Goal: Communication & Community: Share content

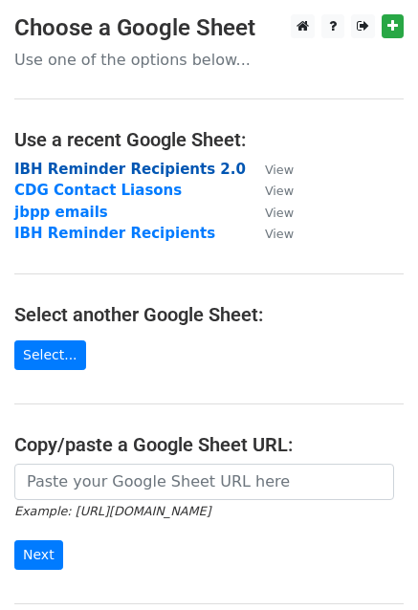
click at [175, 166] on strong "IBH Reminder Recipients 2.0" at bounding box center [129, 169] width 231 height 17
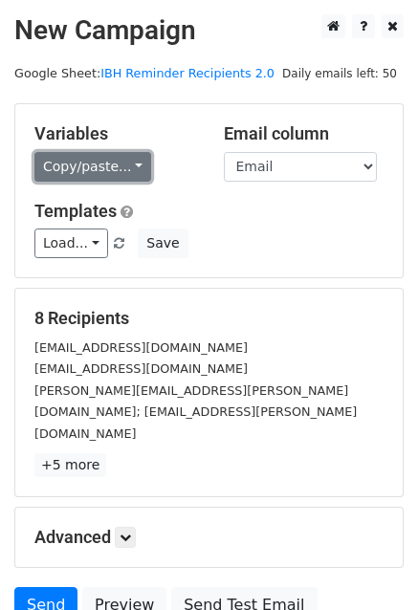
click at [85, 162] on link "Copy/paste..." at bounding box center [92, 167] width 117 height 30
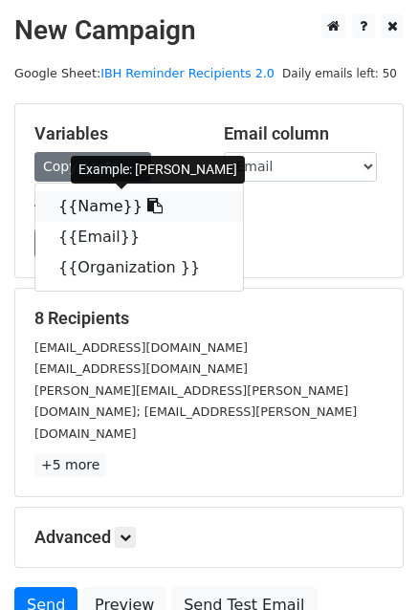
click at [97, 204] on link "{{Name}}" at bounding box center [139, 206] width 208 height 31
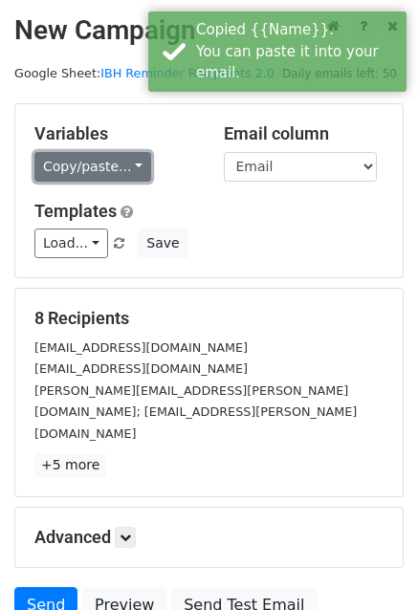
click at [121, 167] on link "Copy/paste..." at bounding box center [92, 167] width 117 height 30
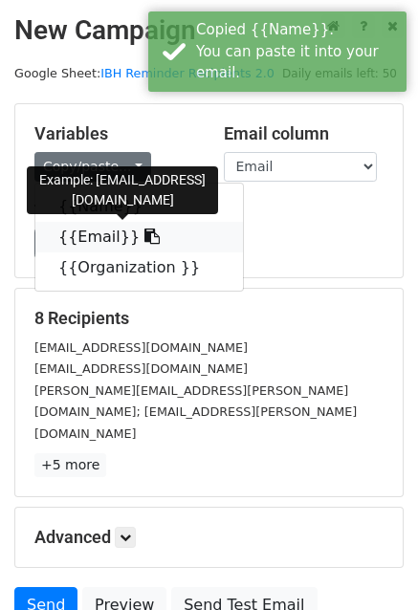
click at [95, 240] on link "{{Email}}" at bounding box center [139, 237] width 208 height 31
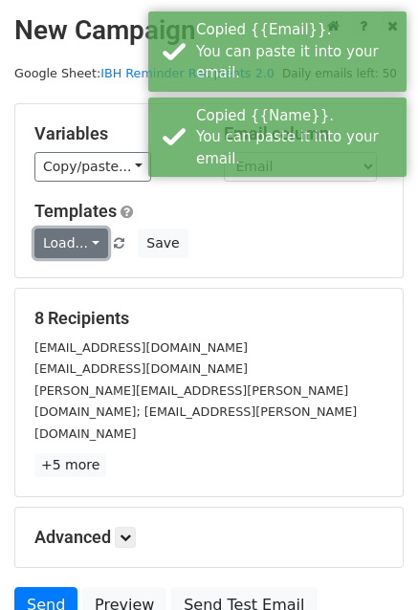
click at [83, 237] on link "Load..." at bounding box center [71, 244] width 74 height 30
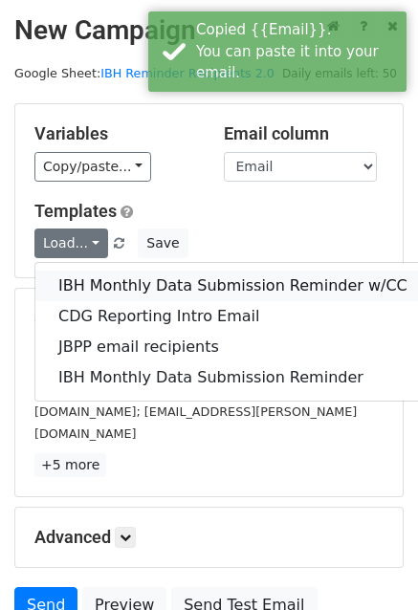
click at [242, 285] on link "IBH Monthly Data Submission Reminder w/CC" at bounding box center [232, 286] width 395 height 31
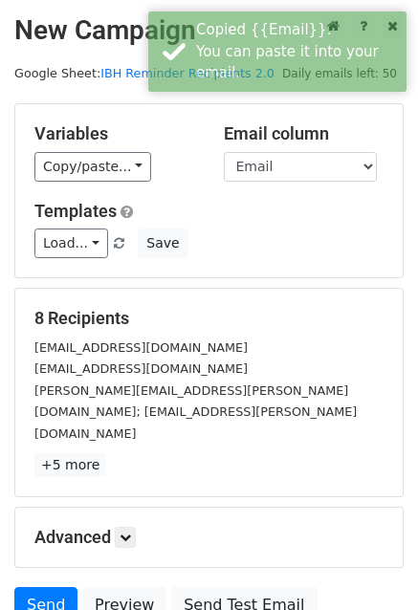
scroll to position [130, 0]
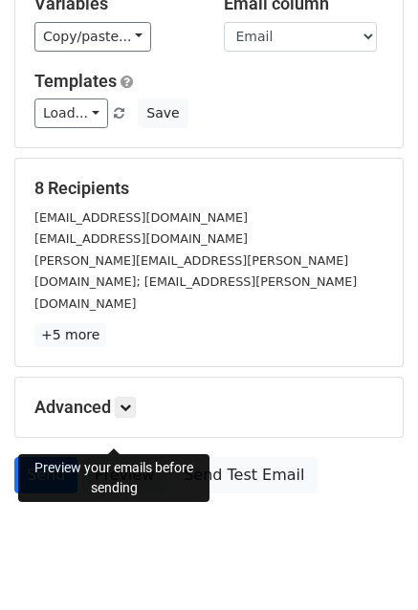
click at [107, 457] on link "Preview" at bounding box center [124, 475] width 84 height 36
click at [103, 457] on link "Preview" at bounding box center [124, 475] width 84 height 36
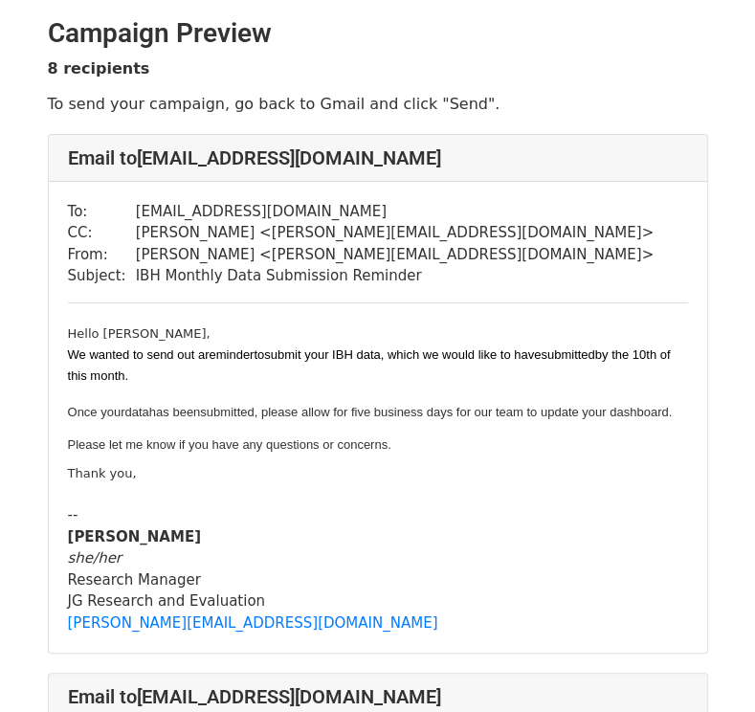
scroll to position [77, 0]
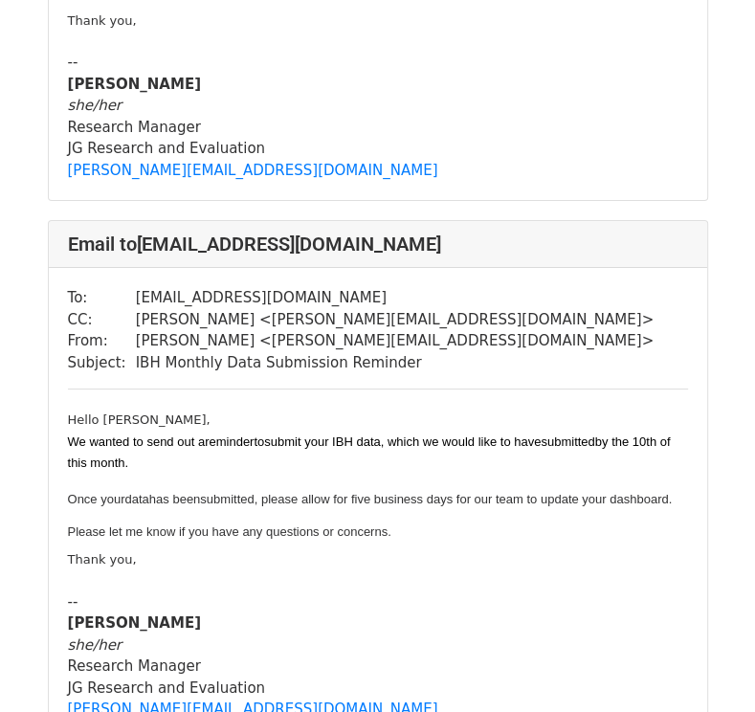
scroll to position [3895, 0]
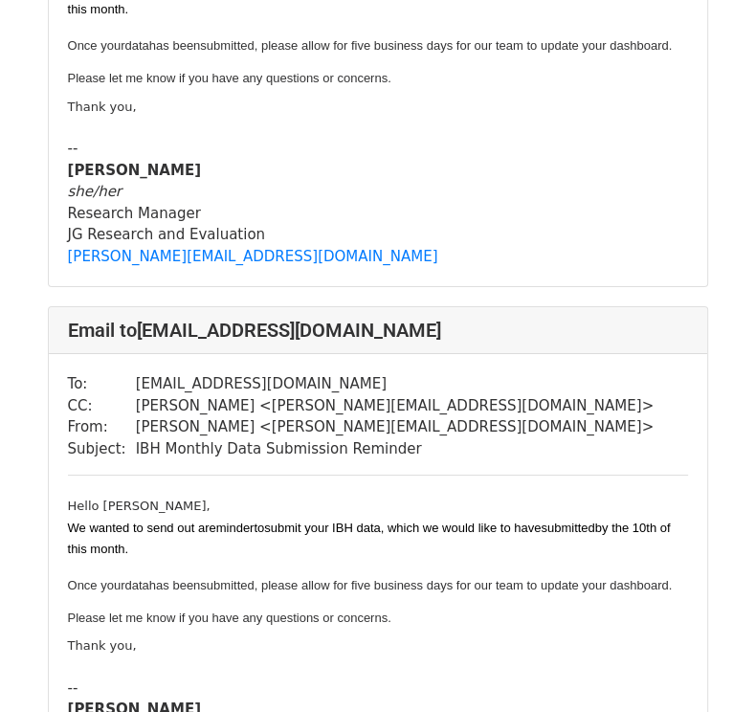
drag, startPoint x: 481, startPoint y: 268, endPoint x: 452, endPoint y: 249, distance: 34.5
click at [452, 306] on div "Email to zobert@bsmc.org To: zobert@bsmc.org CC: Logan Beskoon < logan@jgresear…" at bounding box center [378, 566] width 660 height 520
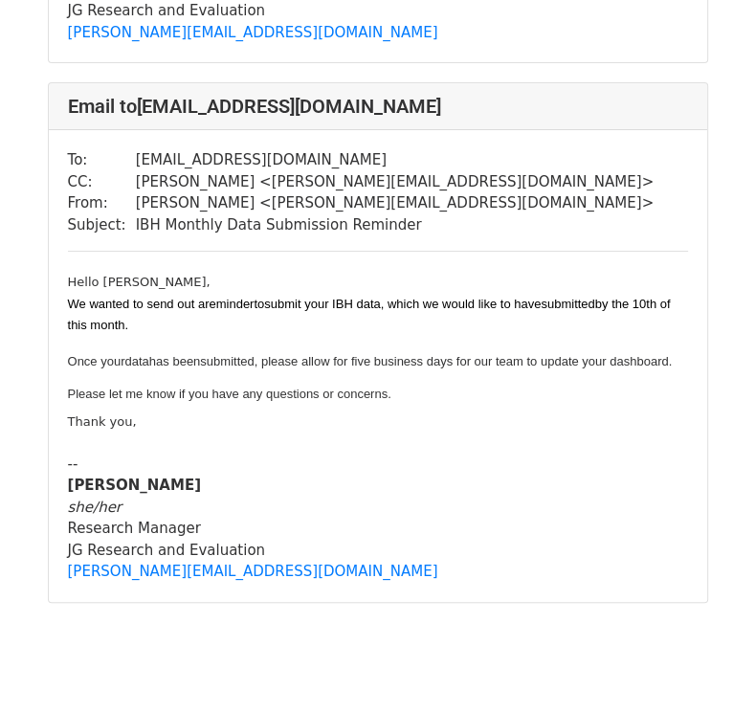
scroll to position [3894, 0]
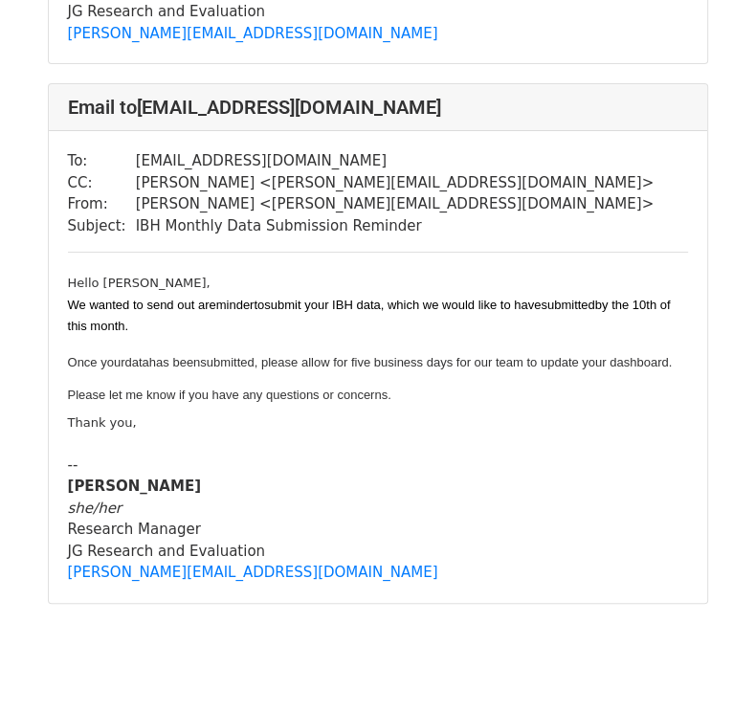
click at [537, 172] on div "To: zobert@bsmc.org CC: Logan Beskoon < logan@jgresearch.org > From: Stephanie …" at bounding box center [378, 367] width 658 height 472
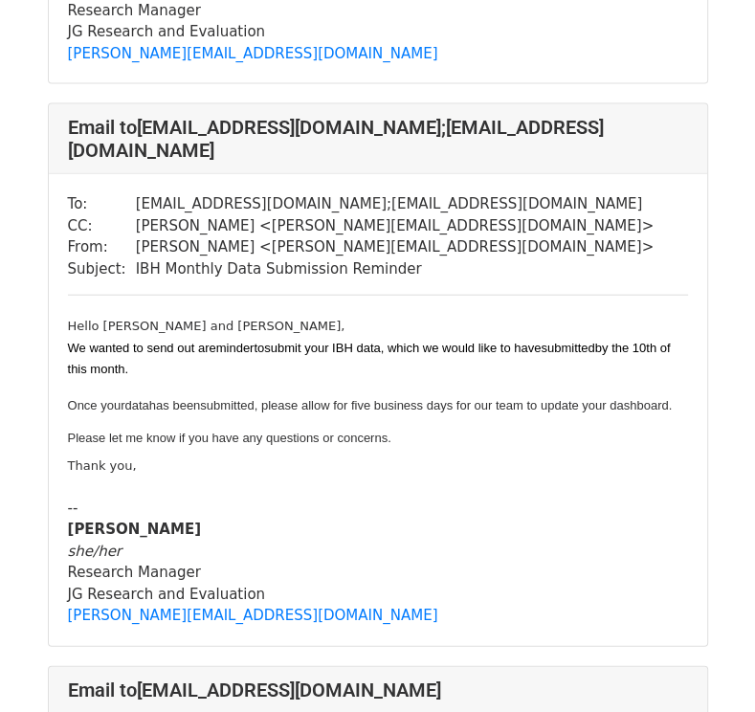
scroll to position [2413, 0]
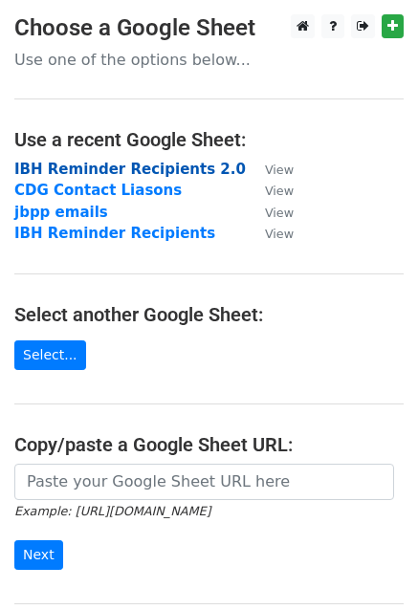
click at [104, 165] on strong "IBH Reminder Recipients 2.0" at bounding box center [129, 169] width 231 height 17
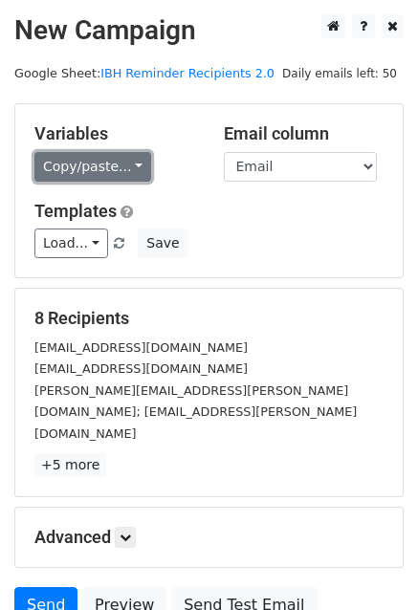
click at [122, 165] on link "Copy/paste..." at bounding box center [92, 167] width 117 height 30
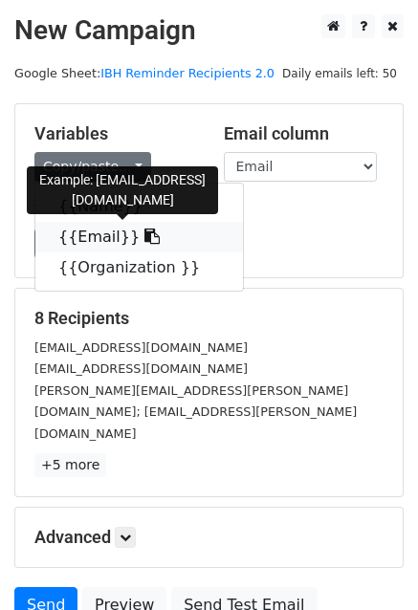
click at [99, 244] on link "{{Email}}" at bounding box center [139, 237] width 208 height 31
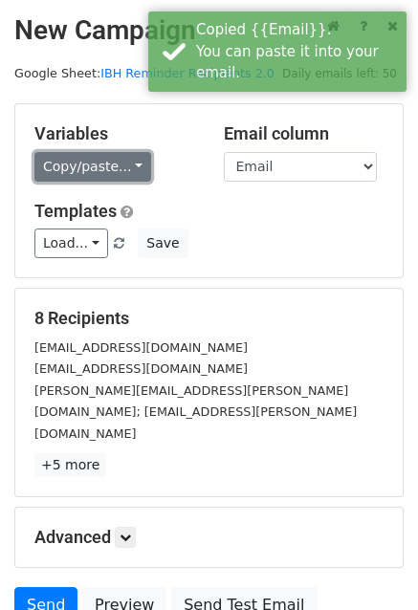
click at [87, 165] on link "Copy/paste..." at bounding box center [92, 167] width 117 height 30
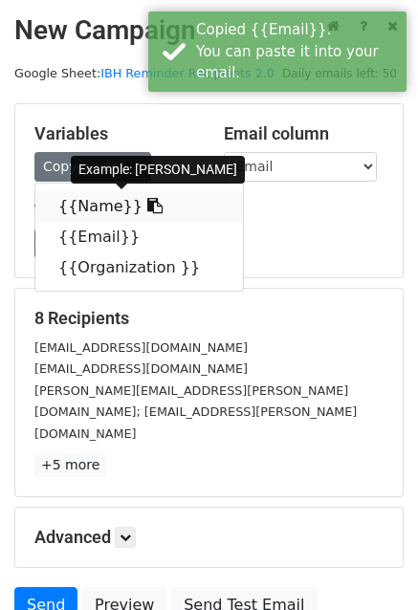
click at [85, 209] on link "{{Name}}" at bounding box center [139, 206] width 208 height 31
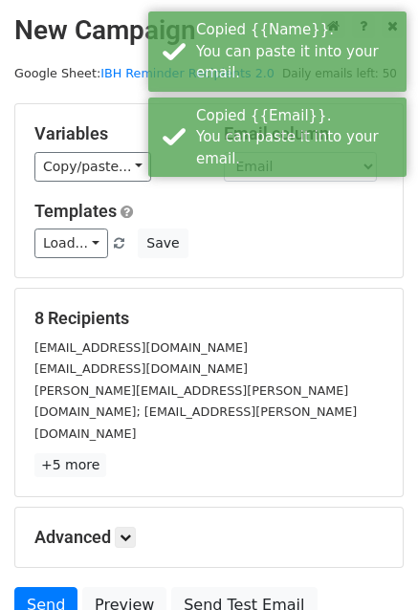
scroll to position [130, 0]
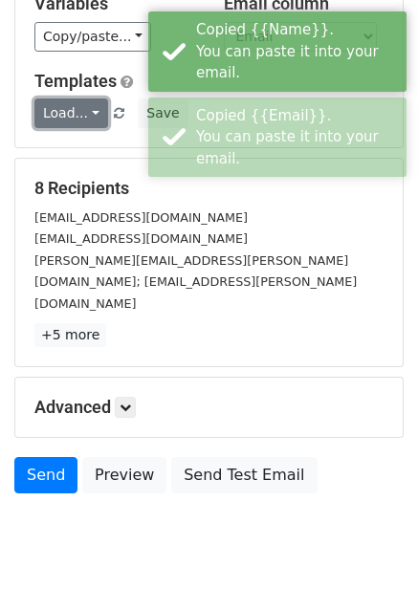
click at [70, 112] on link "Load..." at bounding box center [71, 114] width 74 height 30
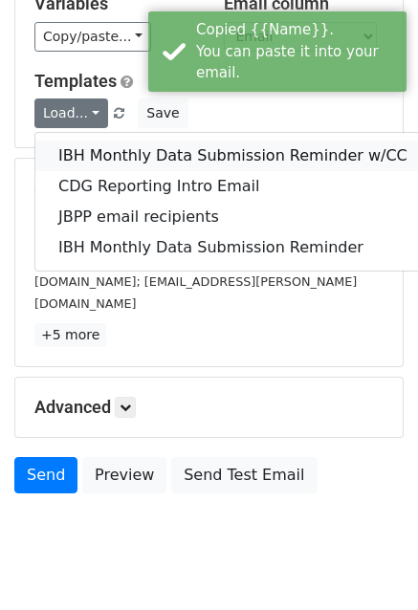
click at [87, 152] on link "IBH Monthly Data Submission Reminder w/CC" at bounding box center [232, 156] width 395 height 31
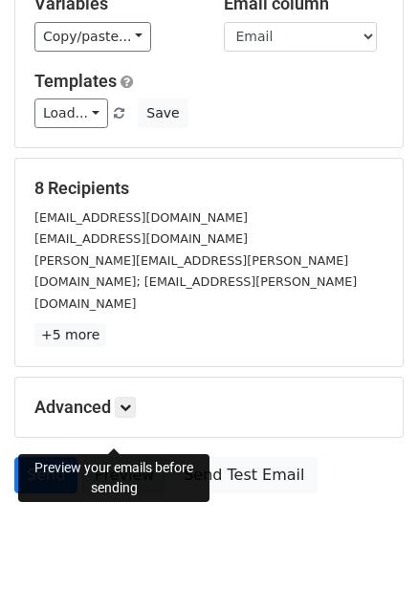
click at [117, 457] on link "Preview" at bounding box center [124, 475] width 84 height 36
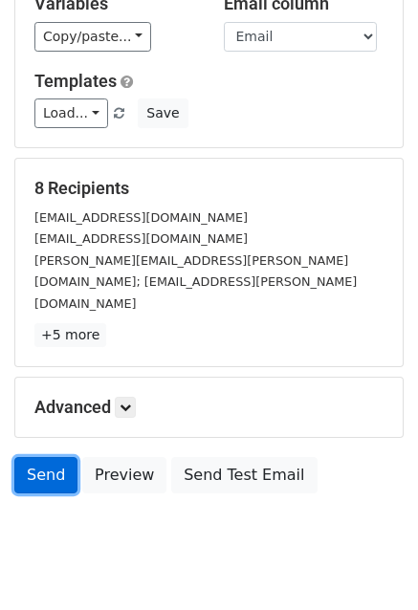
click at [43, 457] on link "Send" at bounding box center [45, 475] width 63 height 36
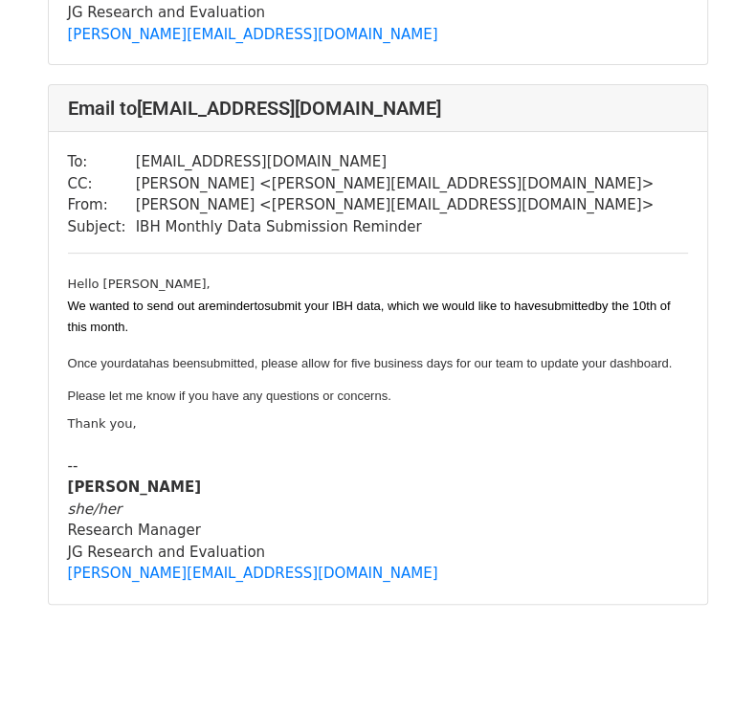
scroll to position [3895, 0]
